Goal: Complete application form

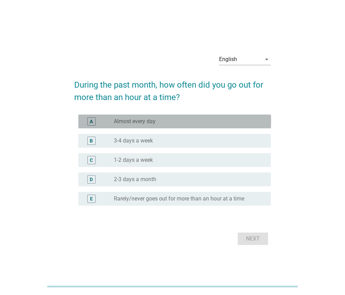
click at [187, 125] on div "radio_button_unchecked Almost every day" at bounding box center [190, 121] width 152 height 8
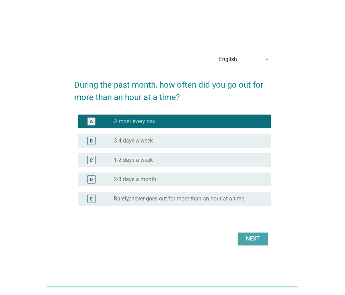
click at [254, 239] on div "Next" at bounding box center [252, 239] width 19 height 8
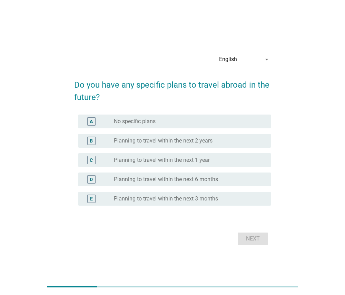
click at [255, 139] on div "radio_button_unchecked Planning to travel within the next 2 years" at bounding box center [187, 140] width 146 height 7
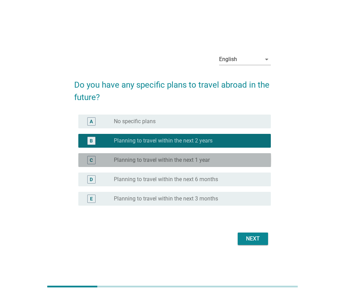
click at [248, 163] on div "radio_button_unchecked Planning to travel within the next 1 year" at bounding box center [187, 160] width 146 height 7
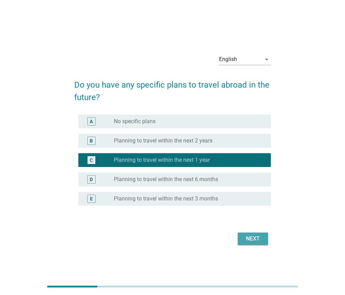
click at [251, 237] on div "Next" at bounding box center [252, 239] width 19 height 8
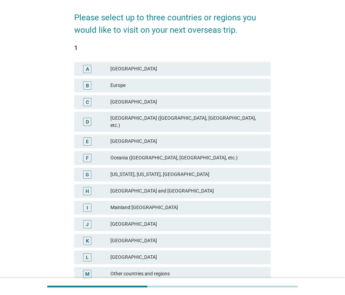
scroll to position [52, 0]
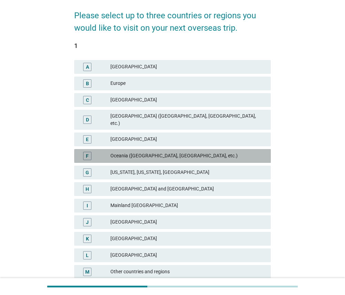
click at [245, 152] on div "Oceania ([GEOGRAPHIC_DATA], [GEOGRAPHIC_DATA], etc.)" at bounding box center [187, 156] width 155 height 8
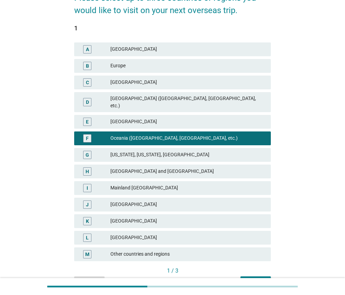
scroll to position [70, 0]
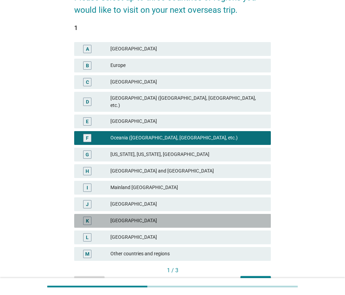
click at [229, 217] on div "[GEOGRAPHIC_DATA]" at bounding box center [187, 221] width 155 height 8
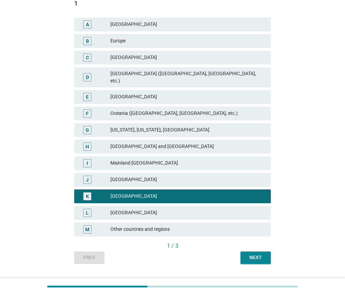
scroll to position [95, 0]
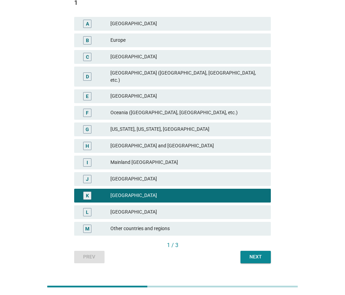
click at [258, 253] on div "Next" at bounding box center [255, 256] width 19 height 7
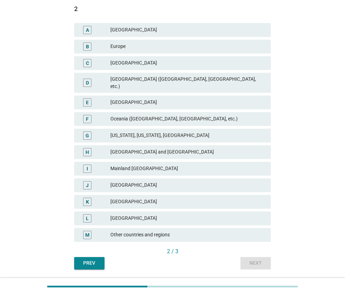
scroll to position [91, 0]
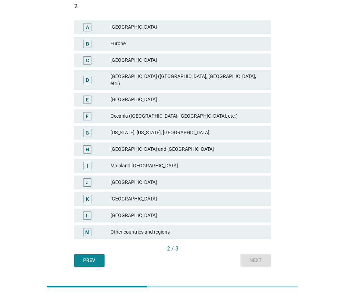
click at [232, 96] on div "[GEOGRAPHIC_DATA]" at bounding box center [187, 100] width 155 height 8
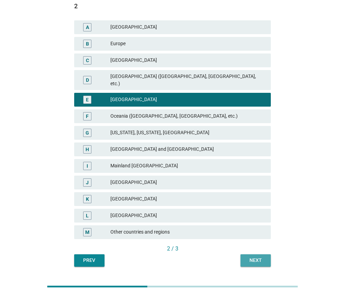
click at [253, 257] on div "Next" at bounding box center [255, 260] width 19 height 7
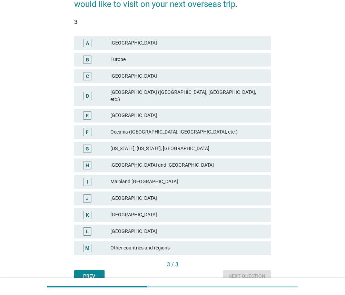
scroll to position [77, 0]
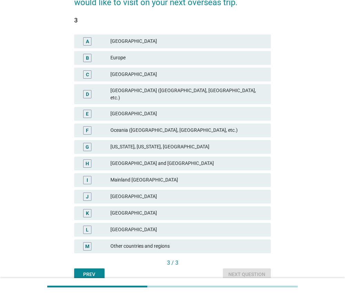
click at [262, 94] on div "[GEOGRAPHIC_DATA] ([GEOGRAPHIC_DATA], [GEOGRAPHIC_DATA], etc.)" at bounding box center [187, 94] width 155 height 15
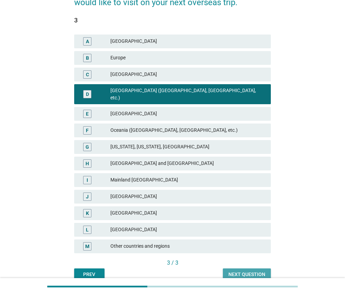
click at [257, 271] on div "Next question" at bounding box center [247, 274] width 37 height 7
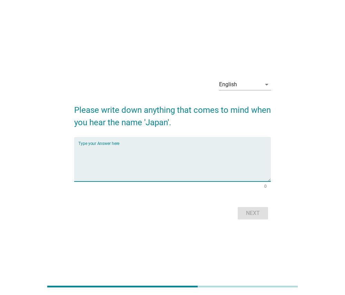
click at [225, 160] on textarea "Type your Answer here" at bounding box center [174, 163] width 193 height 36
type textarea "sakura"
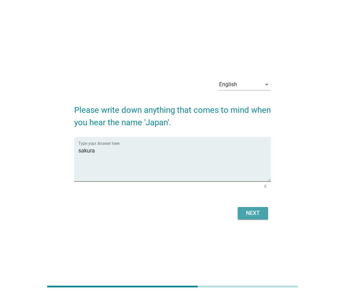
click at [259, 214] on div "Next" at bounding box center [252, 213] width 19 height 8
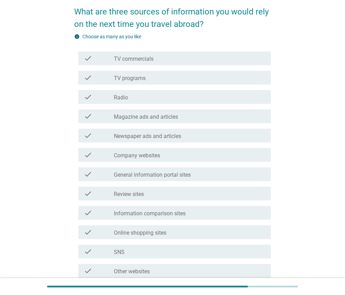
scroll to position [59, 0]
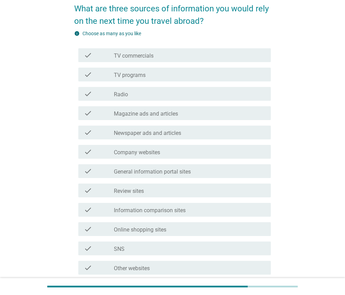
click at [257, 74] on div "check_box_outline_blank TV programs" at bounding box center [190, 74] width 152 height 8
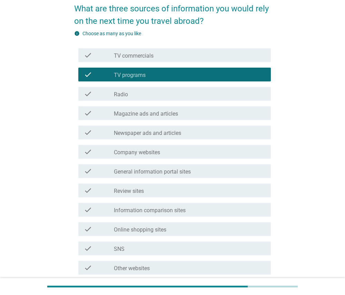
click at [250, 52] on div "check_box_outline_blank TV commercials" at bounding box center [190, 55] width 152 height 8
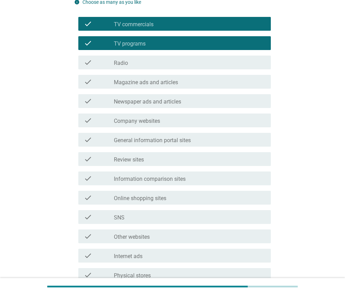
scroll to position [114, 0]
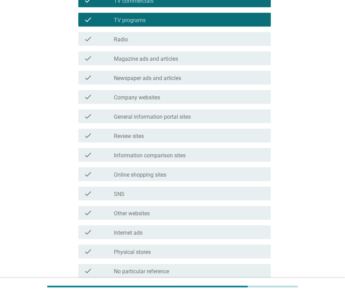
click at [230, 210] on div "check_box_outline_blank Other websites" at bounding box center [190, 213] width 152 height 8
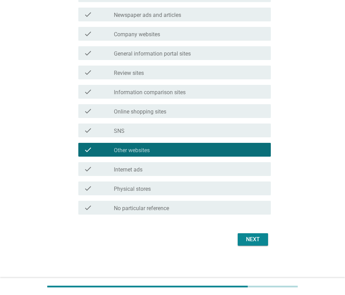
scroll to position [177, 0]
click at [249, 239] on div "Next" at bounding box center [252, 239] width 19 height 8
